Goal: Check status: Check status

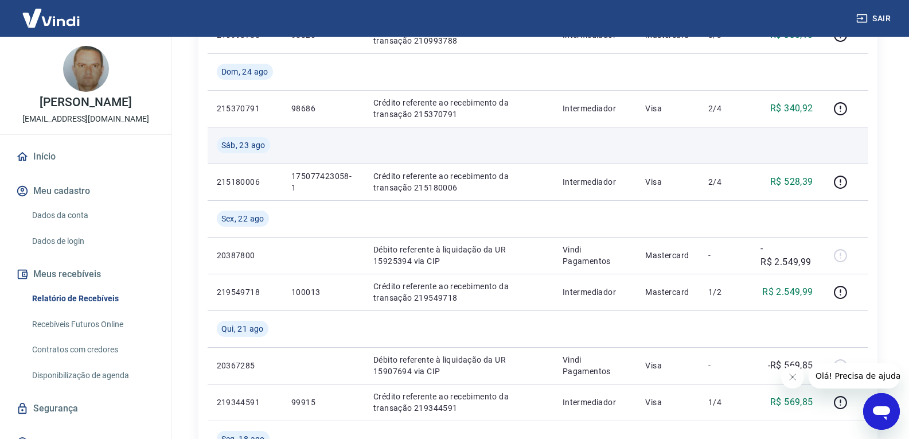
scroll to position [229, 0]
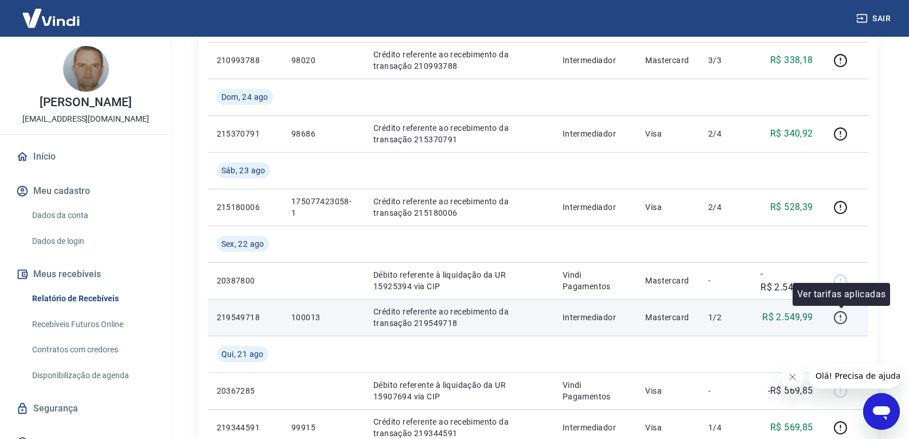
click at [837, 318] on icon "button" at bounding box center [840, 317] width 14 height 14
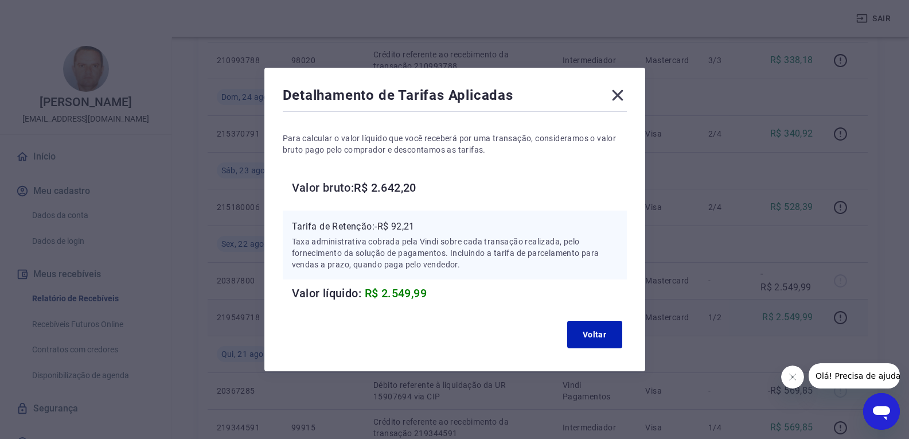
click at [627, 85] on div "Detalhamento de Tarifas Aplicadas Para calcular o valor líquido que você recebe…" at bounding box center [454, 219] width 381 height 303
click at [624, 91] on icon at bounding box center [617, 95] width 18 height 18
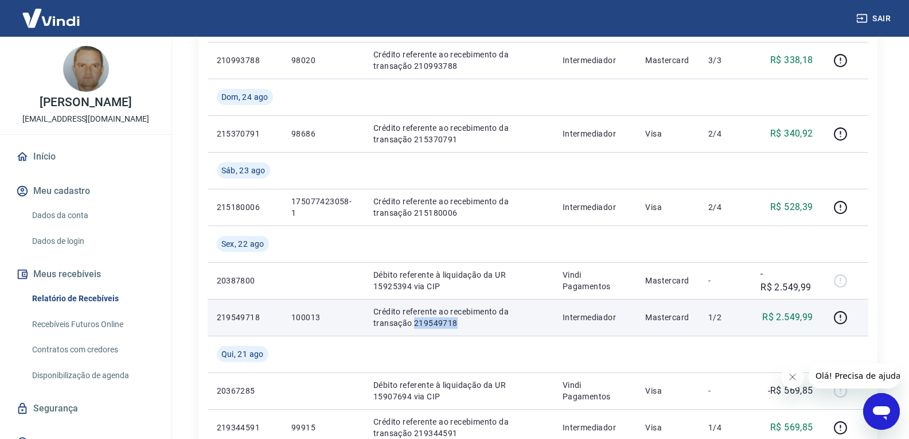
click at [459, 322] on p "Crédito referente ao recebimento da transação 219549718" at bounding box center [458, 317] width 171 height 23
copy p "219549718"
